Goal: Navigation & Orientation: Find specific page/section

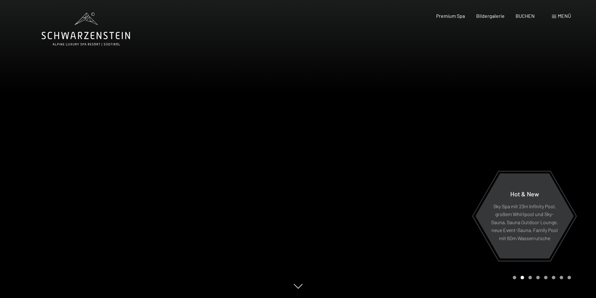
click at [62, 129] on div at bounding box center [149, 149] width 298 height 298
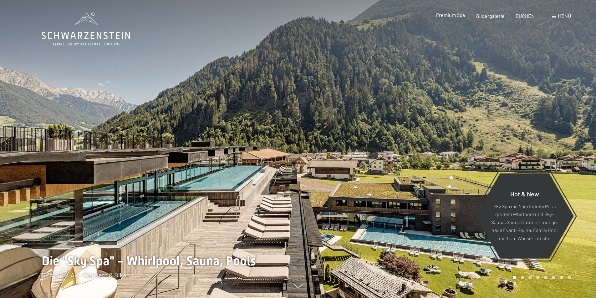
click at [460, 15] on span "Premium Spa" at bounding box center [450, 15] width 29 height 6
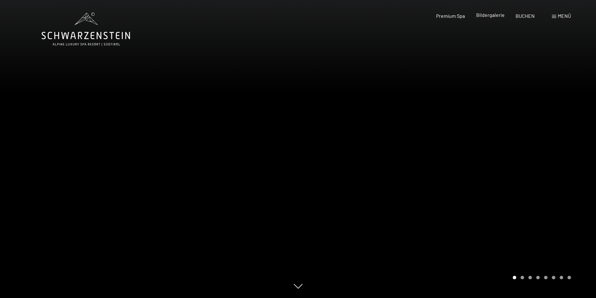
click at [485, 15] on span "Bildergalerie" at bounding box center [490, 15] width 28 height 6
